Goal: Transaction & Acquisition: Download file/media

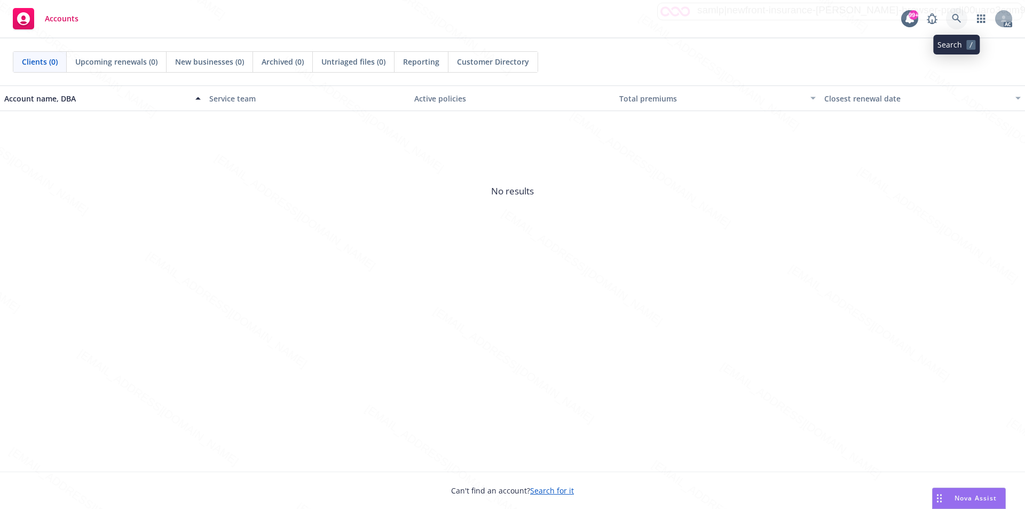
click at [956, 17] on icon at bounding box center [957, 19] width 10 height 10
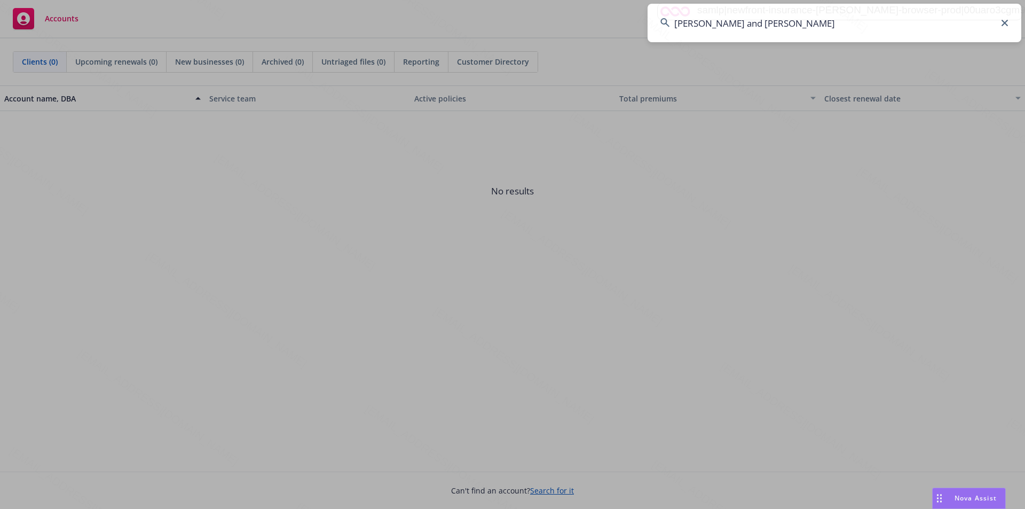
type input "Alejandro and Catalina Quintero"
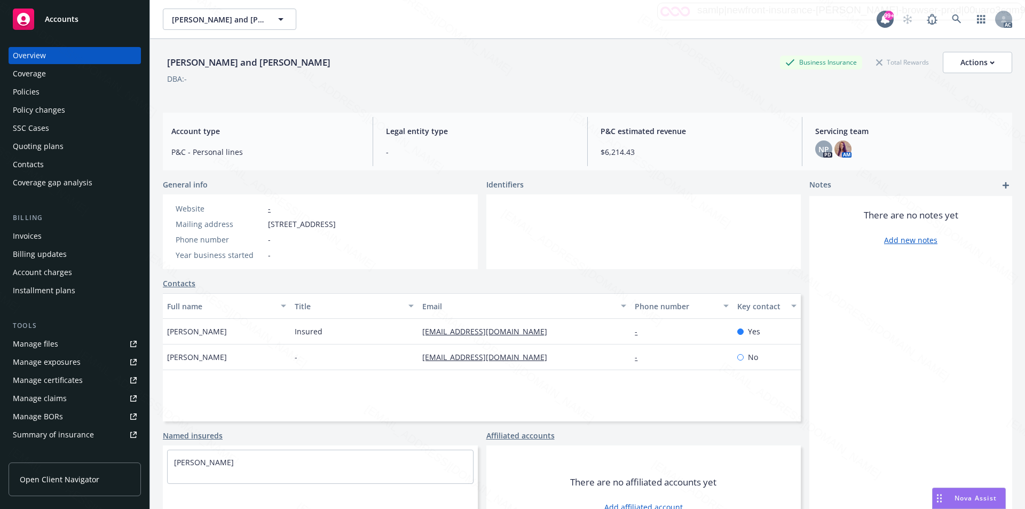
click at [267, 225] on div "Mailing address PO Box 342, Bodega Bay, CA, 94923" at bounding box center [255, 223] width 169 height 11
drag, startPoint x: 266, startPoint y: 225, endPoint x: 307, endPoint y: 225, distance: 40.6
click at [307, 225] on div "Mailing address PO Box 342, Bodega Bay, CA, 94923" at bounding box center [255, 223] width 169 height 11
copy span "PO Box 342"
click at [39, 96] on div "Policies" at bounding box center [75, 91] width 124 height 17
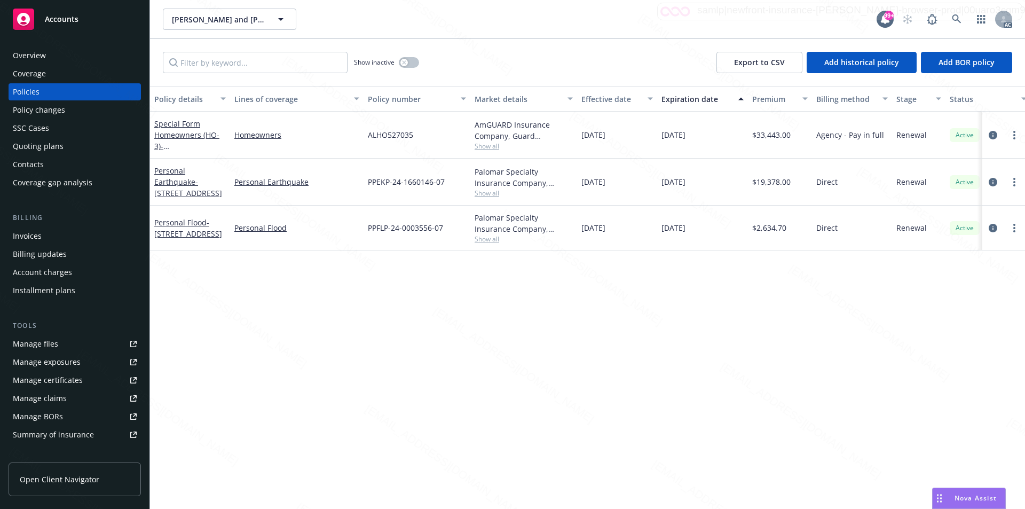
click at [607, 365] on div "Policy details Lines of coverage Policy number Market details Effective date Ex…" at bounding box center [587, 297] width 875 height 423
click at [177, 137] on link "Special Form Homeowners (HO-3) - 750 Gull Dr, Bodega Bay, CA 94923" at bounding box center [188, 140] width 68 height 44
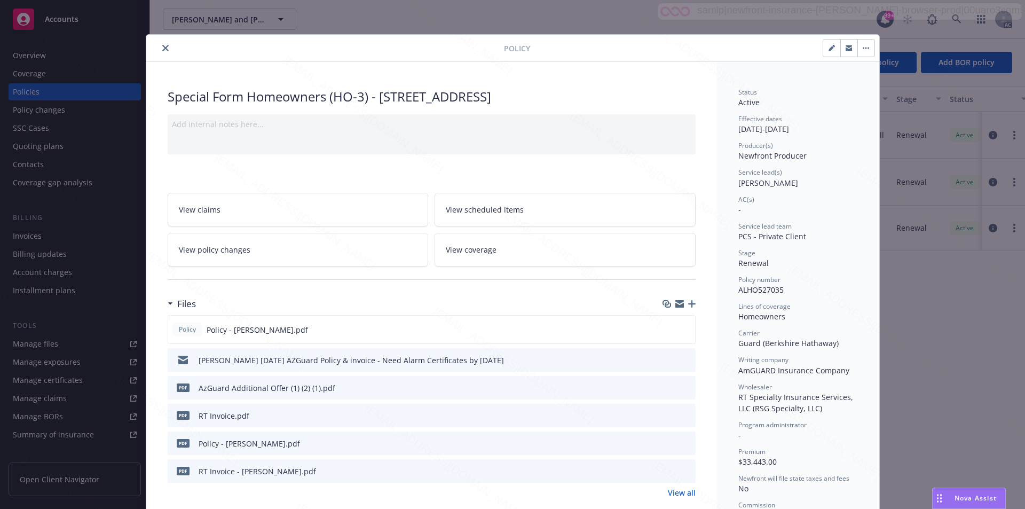
scroll to position [107, 0]
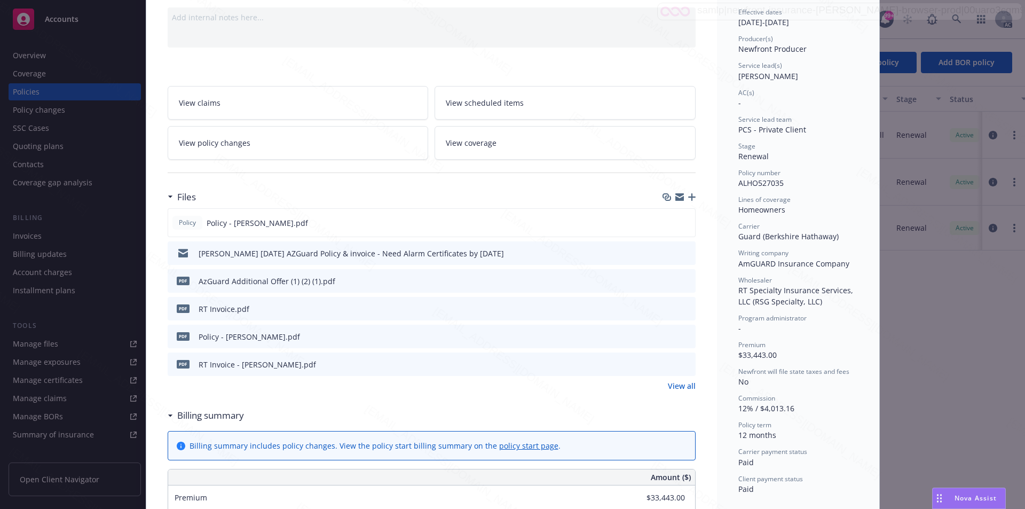
click at [682, 387] on link "View all" at bounding box center [682, 385] width 28 height 11
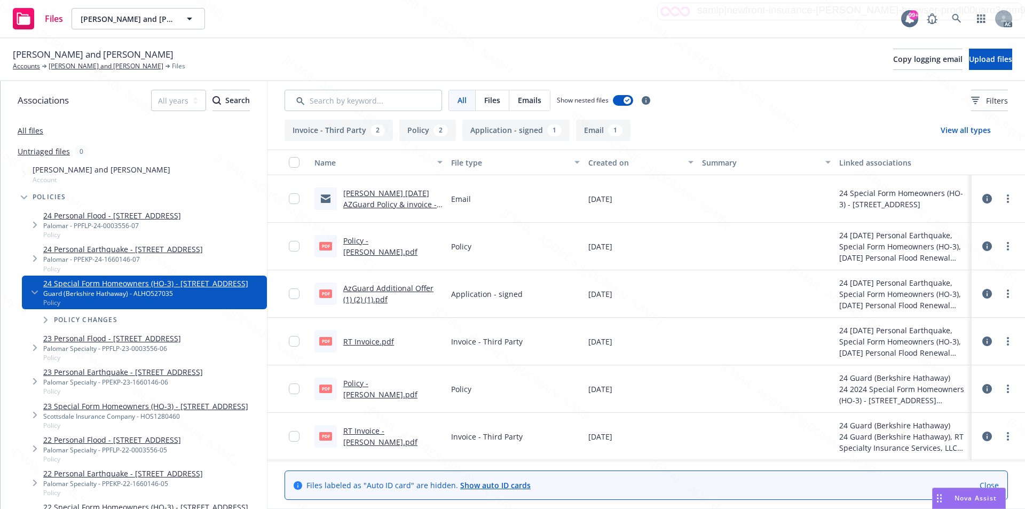
click at [574, 70] on div "Alejandro and Catalina Quintero Accounts Alejandro and Catalina Quintero Files …" at bounding box center [512, 59] width 999 height 23
click at [381, 248] on link "Policy - [PERSON_NAME].pdf" at bounding box center [380, 245] width 74 height 21
click at [370, 390] on link "Policy - [PERSON_NAME].pdf" at bounding box center [380, 388] width 74 height 21
click at [367, 248] on link "Policy - [PERSON_NAME].pdf" at bounding box center [380, 245] width 74 height 21
click at [1007, 246] on icon "more" at bounding box center [1008, 246] width 2 height 9
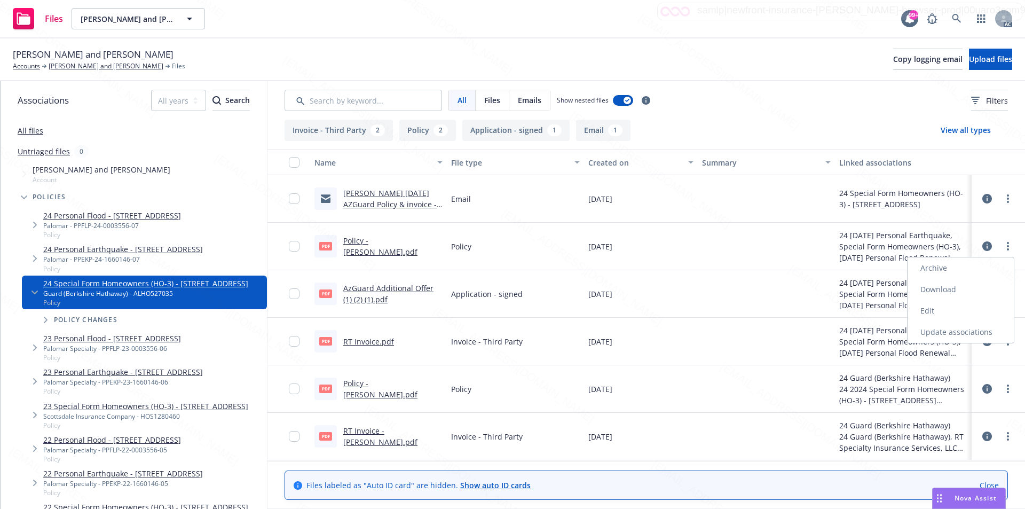
click at [938, 289] on link "Download" at bounding box center [960, 289] width 106 height 21
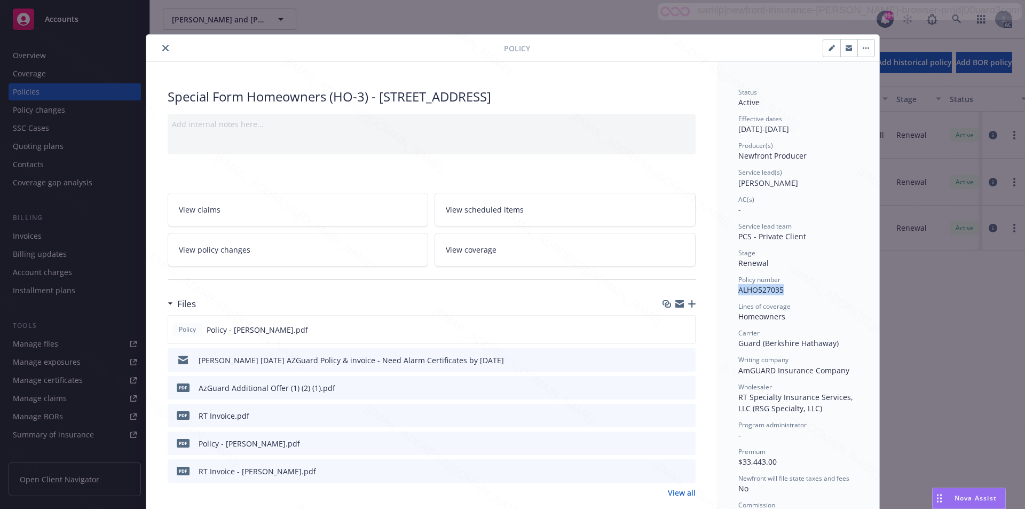
drag, startPoint x: 783, startPoint y: 290, endPoint x: 734, endPoint y: 292, distance: 49.1
click at [738, 292] on div "Policy number ALHO527035" at bounding box center [798, 285] width 120 height 20
